Goal: Task Accomplishment & Management: Complete application form

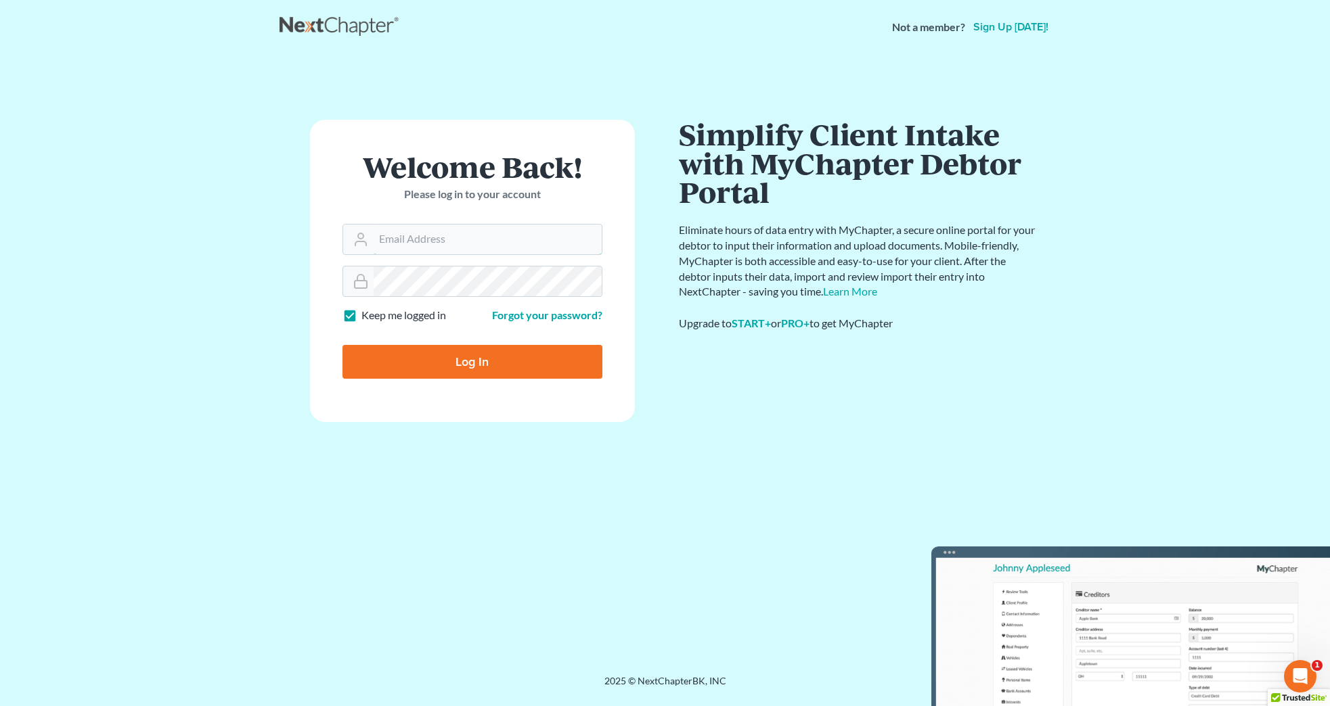
type input "[EMAIL_ADDRESS][DOMAIN_NAME]"
click at [508, 355] on input "Log In" at bounding box center [472, 362] width 260 height 34
type input "Thinking..."
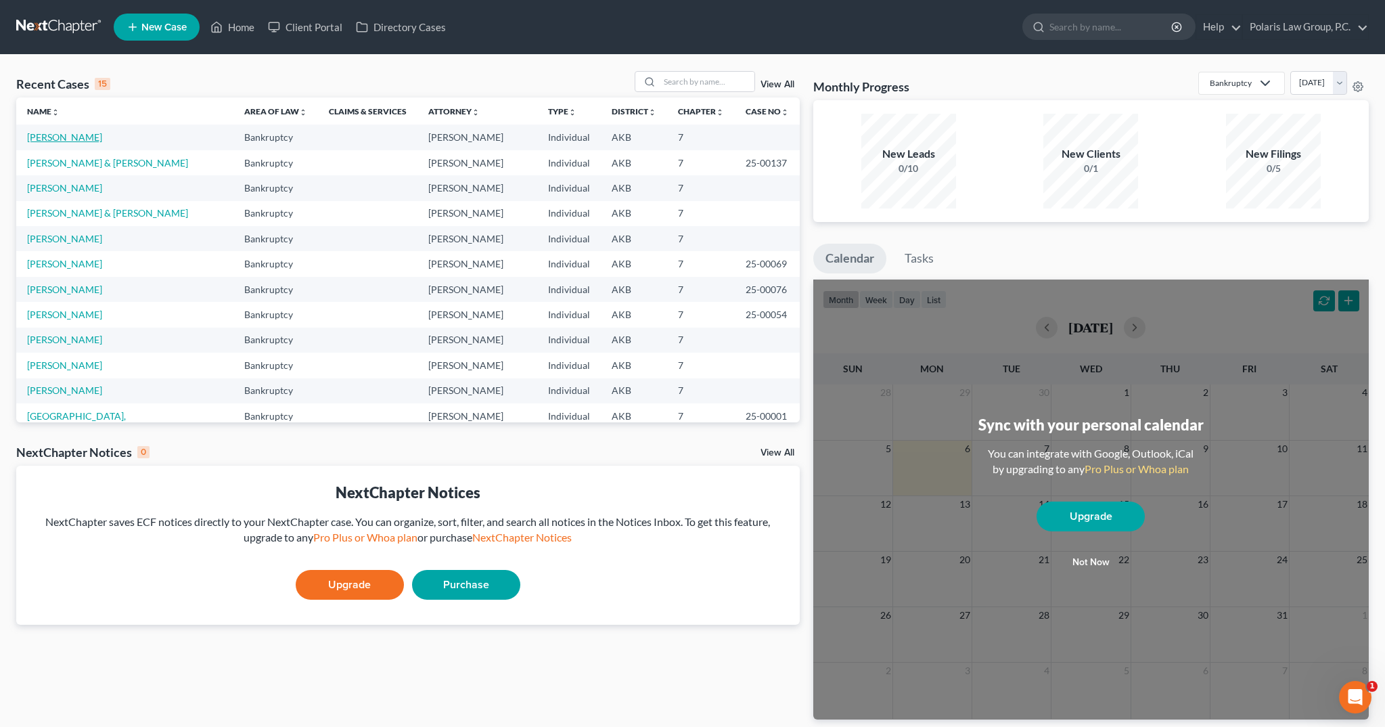
click at [77, 139] on link "Hodgkins, Vanessa" at bounding box center [64, 137] width 75 height 12
select select "1"
select select
select select "9"
select select "4"
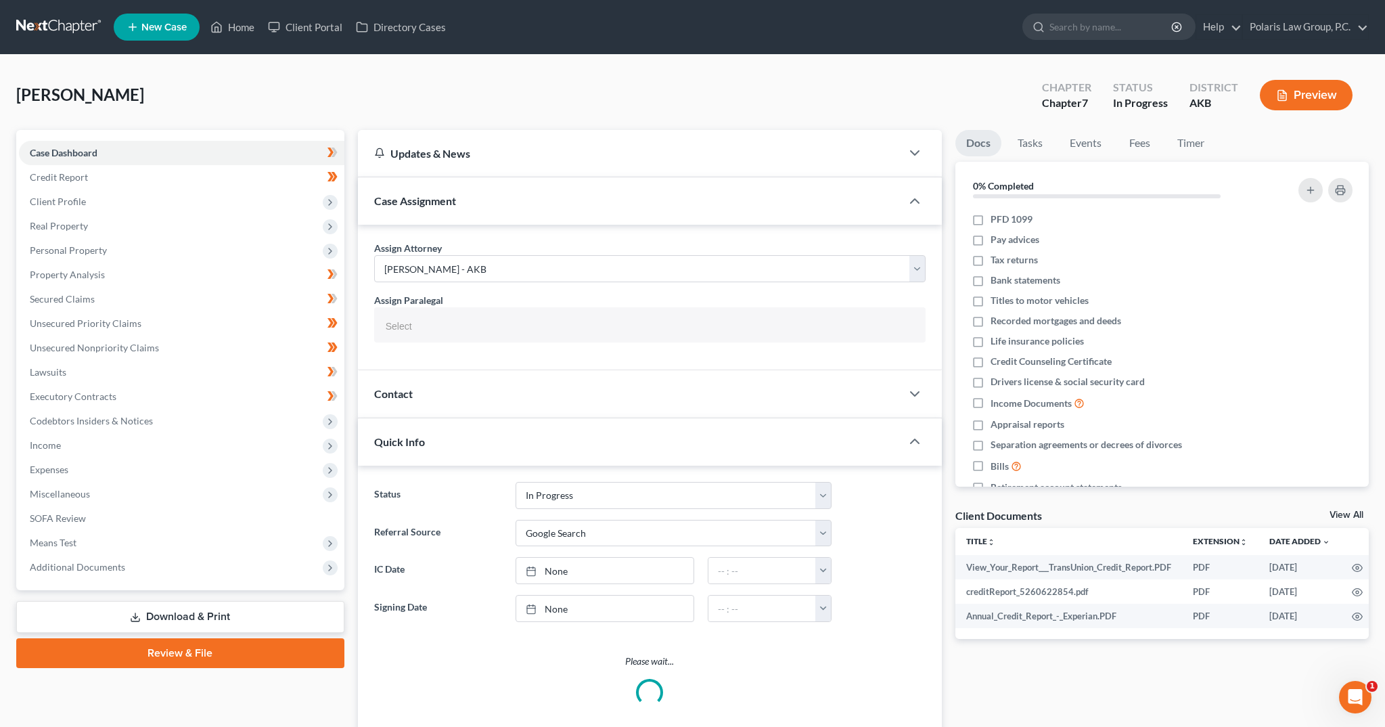
select select "25452"
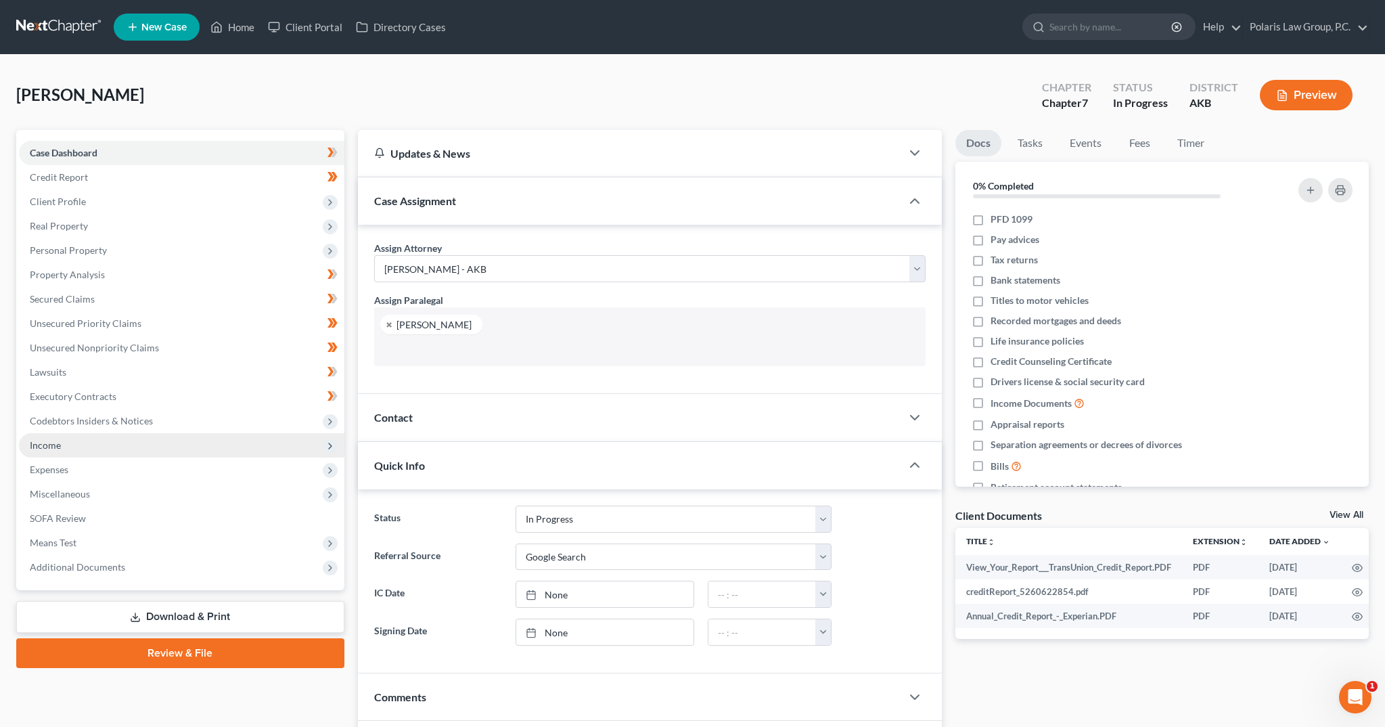
click at [62, 443] on span "Income" at bounding box center [182, 445] width 326 height 24
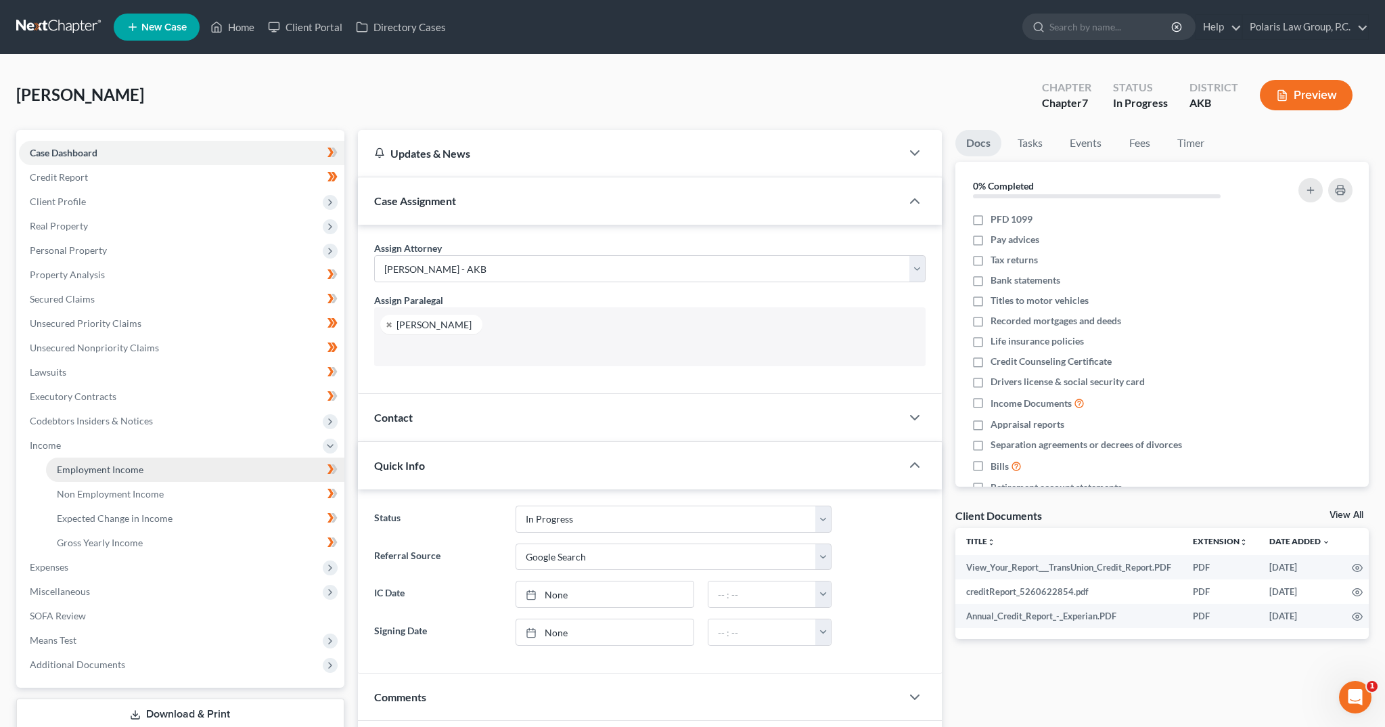
click at [90, 466] on span "Employment Income" at bounding box center [100, 470] width 87 height 12
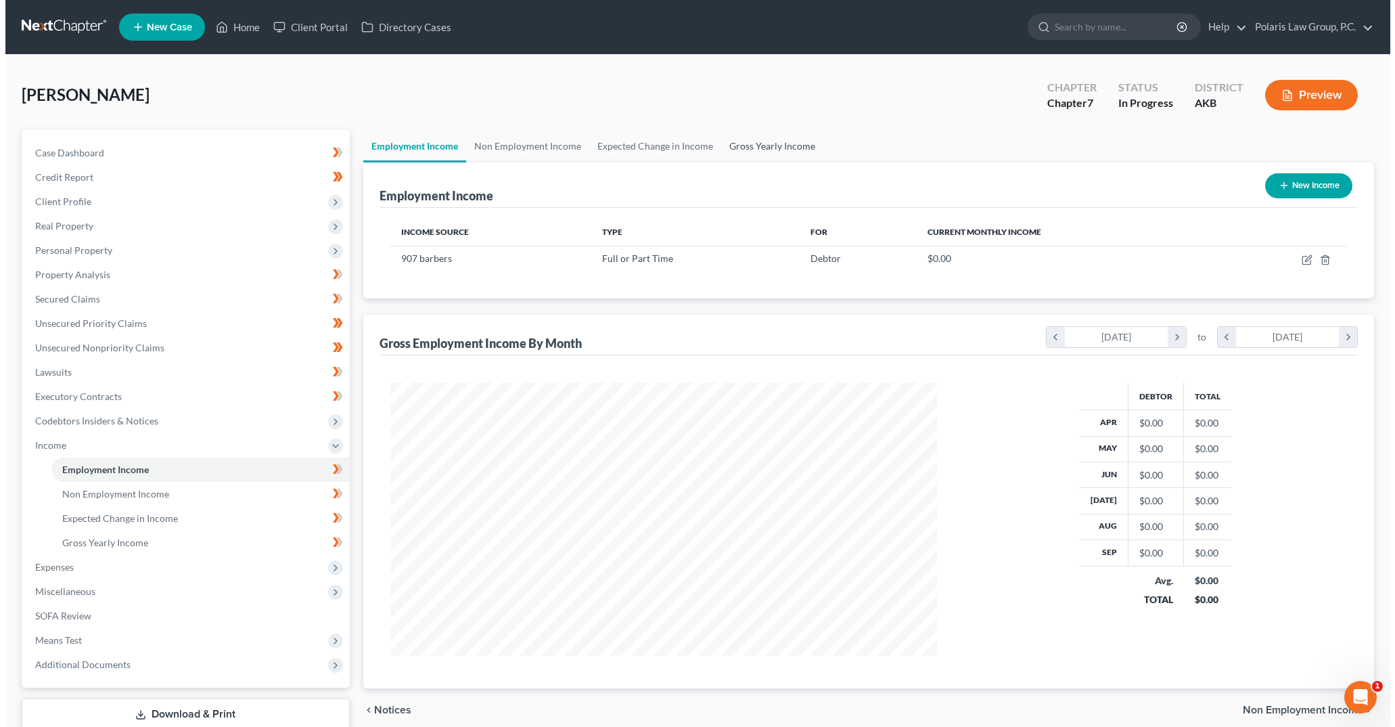
scroll to position [273, 575]
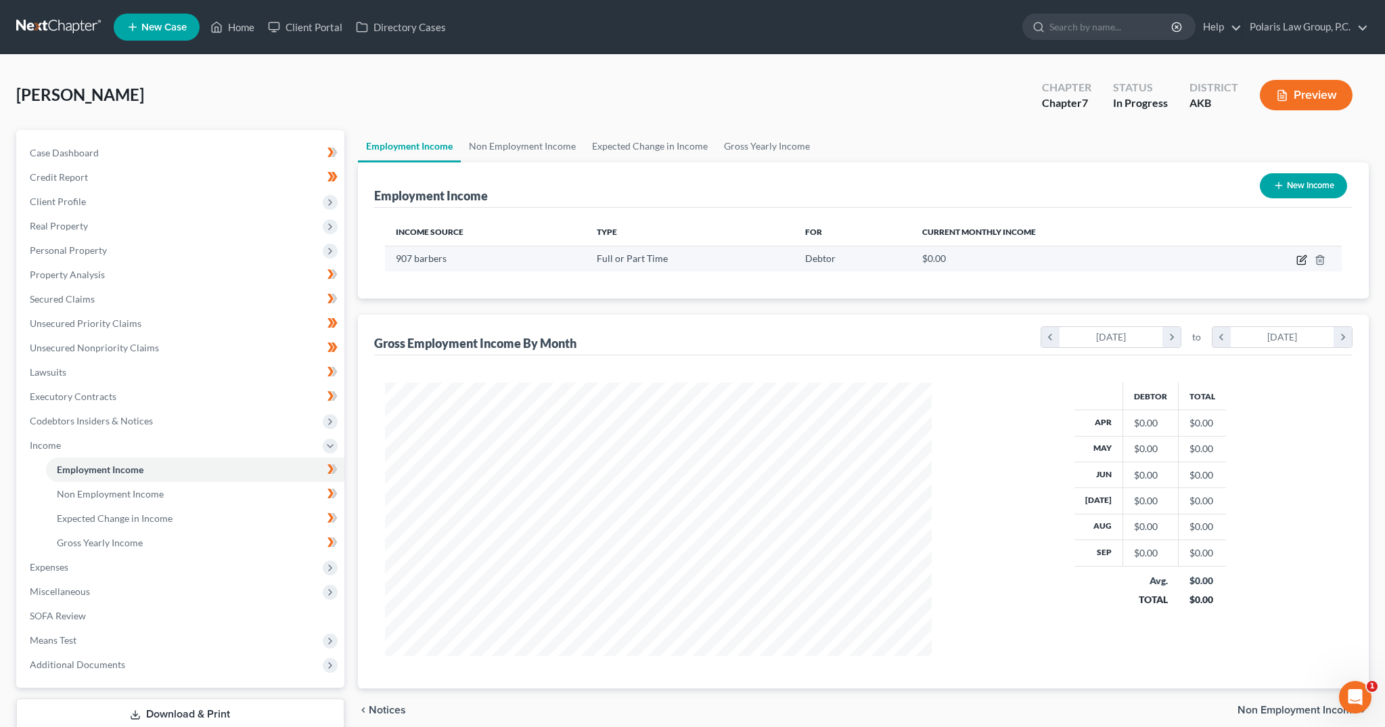
click at [1303, 258] on icon "button" at bounding box center [1303, 258] width 6 height 6
select select "0"
select select "1"
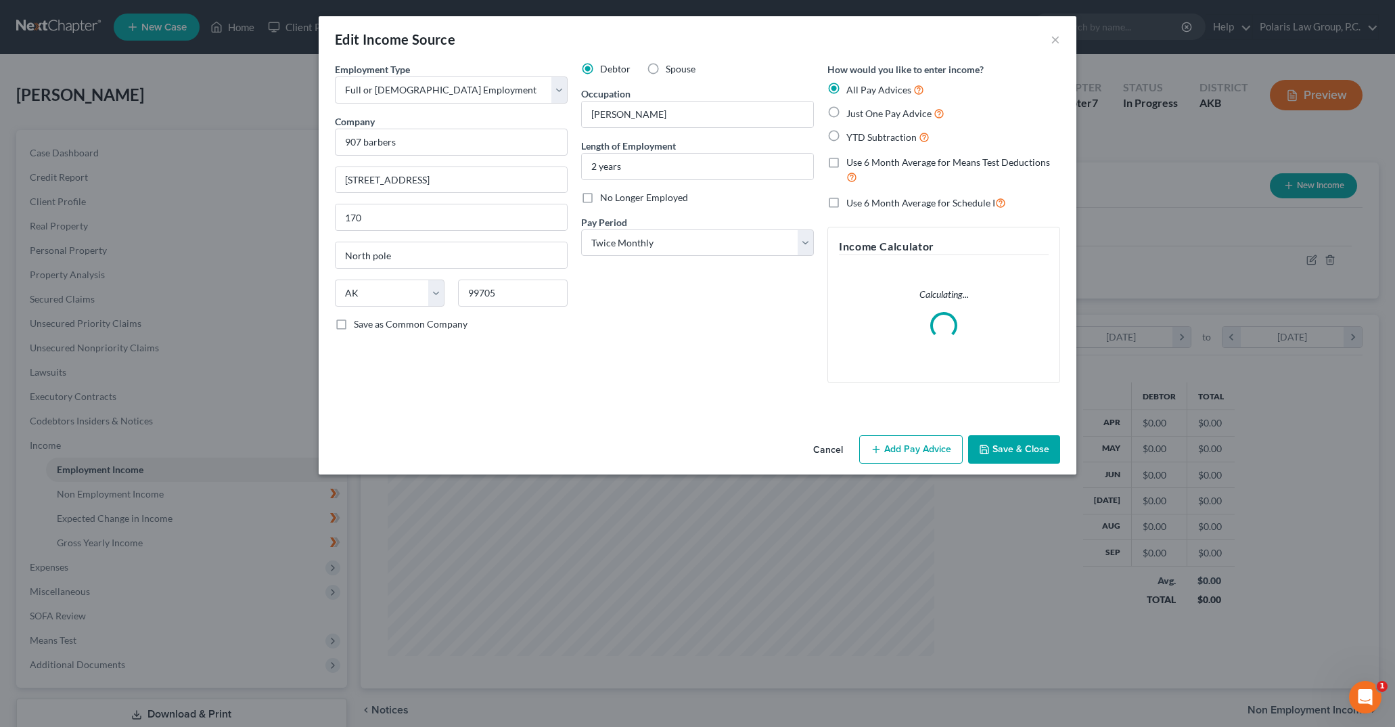
scroll to position [275, 579]
